Goal: Check status

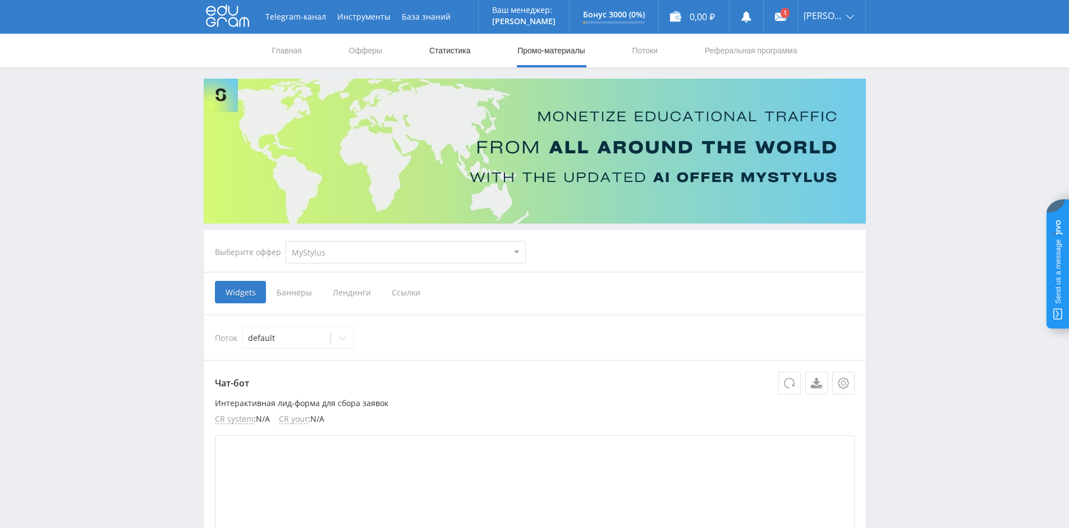
click at [464, 50] on link "Статистика" at bounding box center [450, 51] width 44 height 34
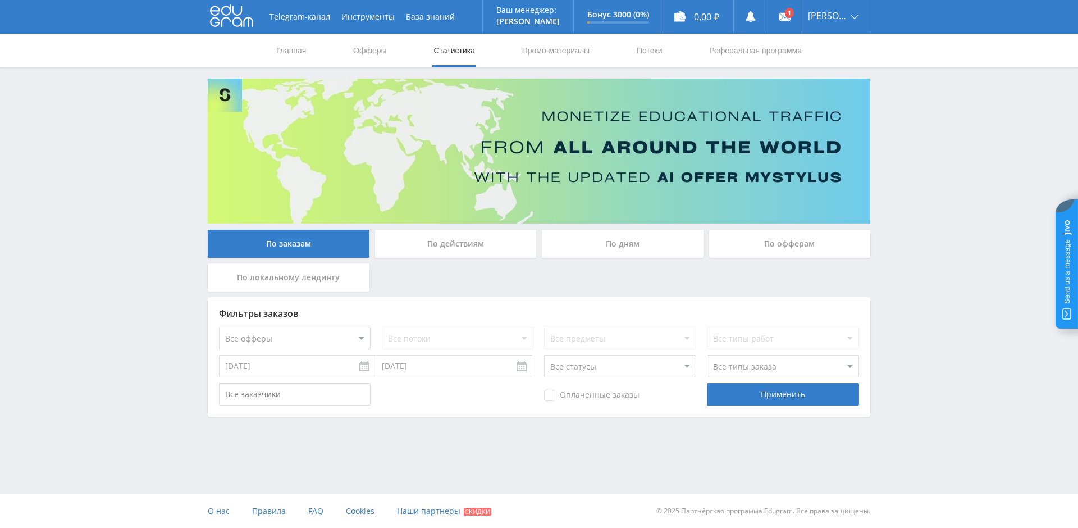
click at [450, 248] on div "По действиям" at bounding box center [456, 244] width 162 height 28
click at [0, 0] on input "По действиям" at bounding box center [0, 0] width 0 height 0
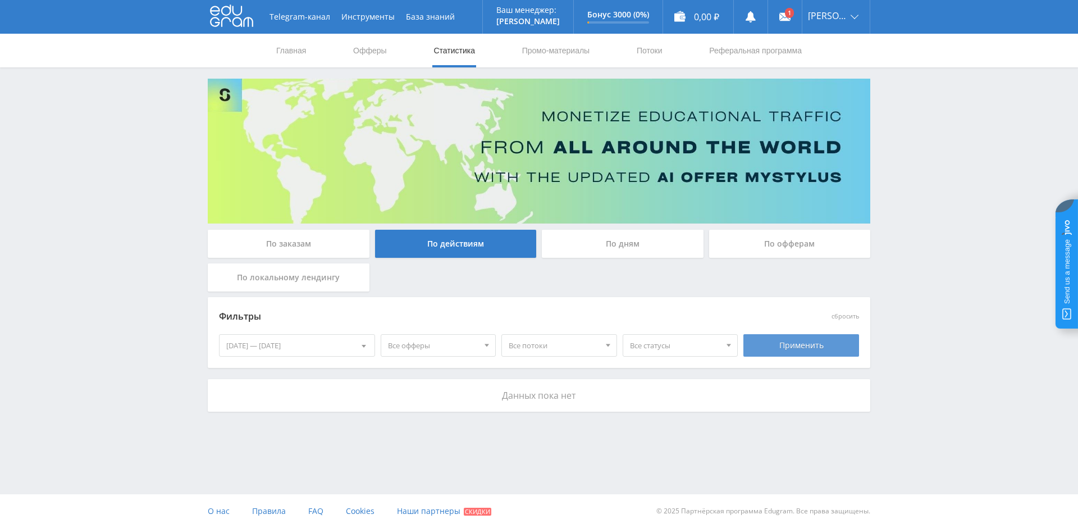
click at [790, 349] on div "Применить" at bounding box center [801, 345] width 116 height 22
click at [615, 259] on div "По дням" at bounding box center [622, 247] width 167 height 34
click at [615, 250] on div "По дням" at bounding box center [623, 244] width 162 height 28
click at [0, 0] on input "По дням" at bounding box center [0, 0] width 0 height 0
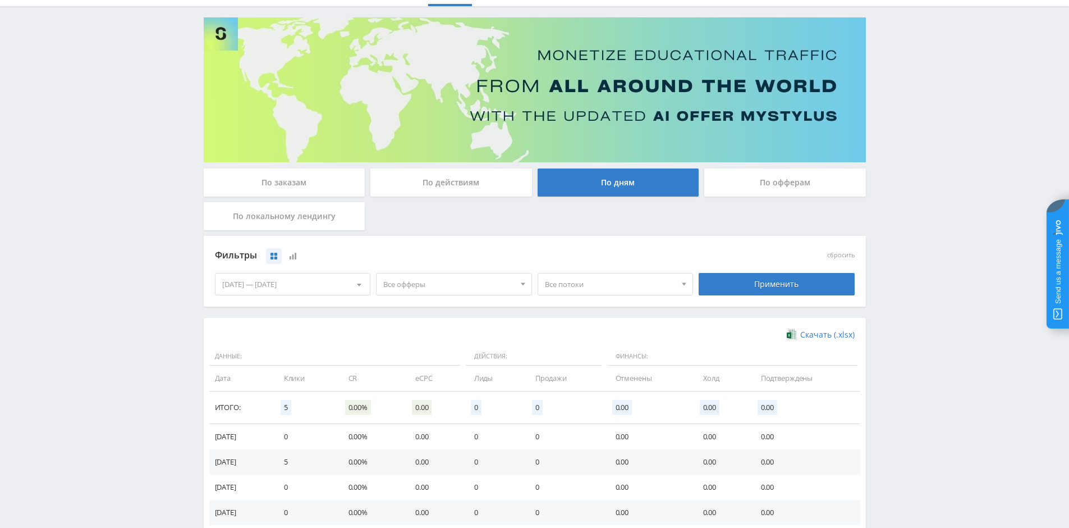
scroll to position [168, 0]
